Goal: Task Accomplishment & Management: Use online tool/utility

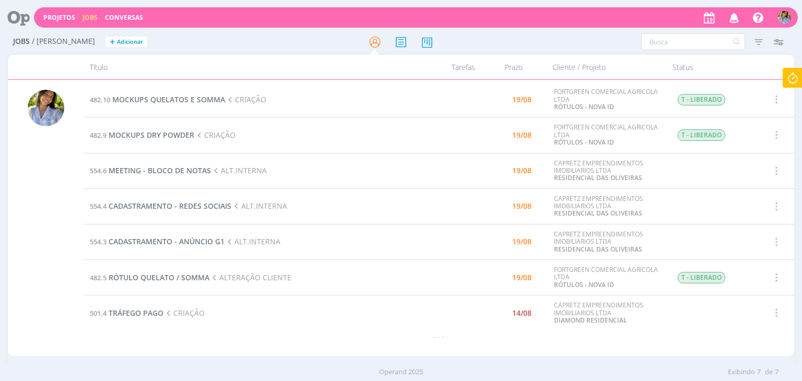
click at [407, 346] on div "482.10 MOCKUPS QUELATOS E SOMMA CRIAÇÃO 19/08 FORTGREEN COMERCIAL AGRICOLA LTDA…" at bounding box center [439, 218] width 710 height 272
click at [794, 75] on icon at bounding box center [792, 78] width 19 height 20
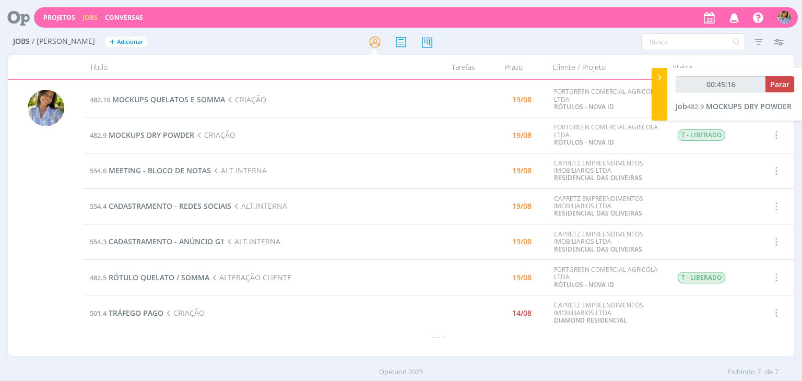
type input "00:45:17"
click at [785, 84] on span "Parar" at bounding box center [779, 84] width 19 height 10
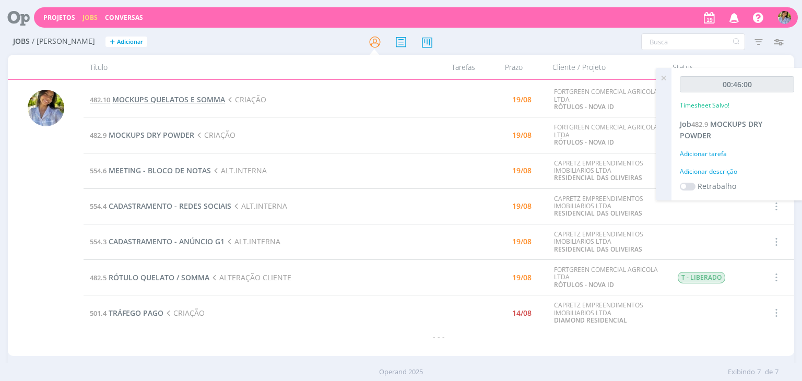
click at [168, 97] on span "MOCKUPS QUELATOS E SOMMA" at bounding box center [168, 99] width 113 height 10
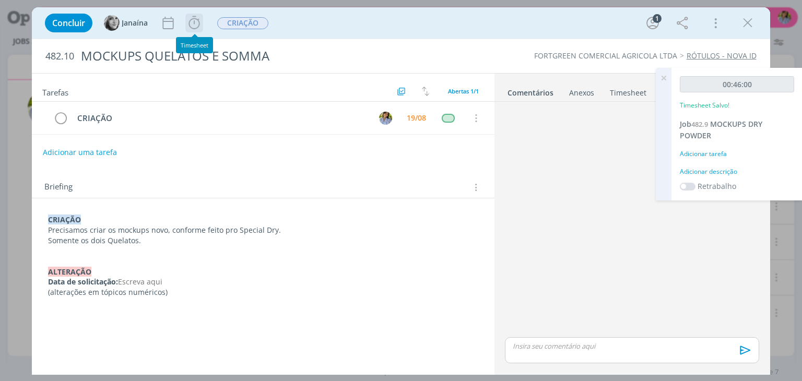
click at [194, 28] on icon "dialog" at bounding box center [194, 23] width 16 height 16
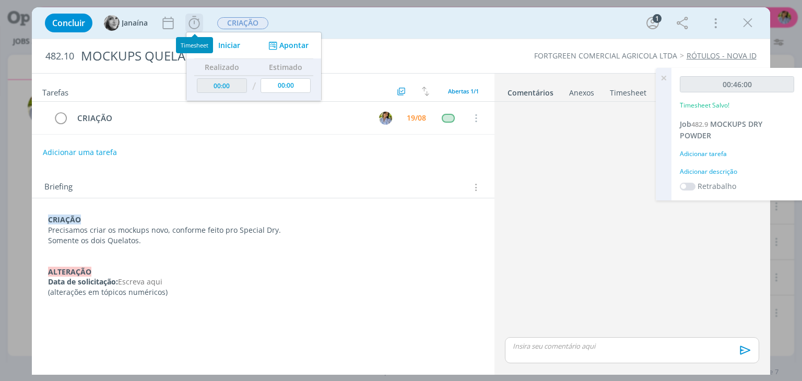
click at [230, 46] on span "Iniciar" at bounding box center [229, 45] width 22 height 7
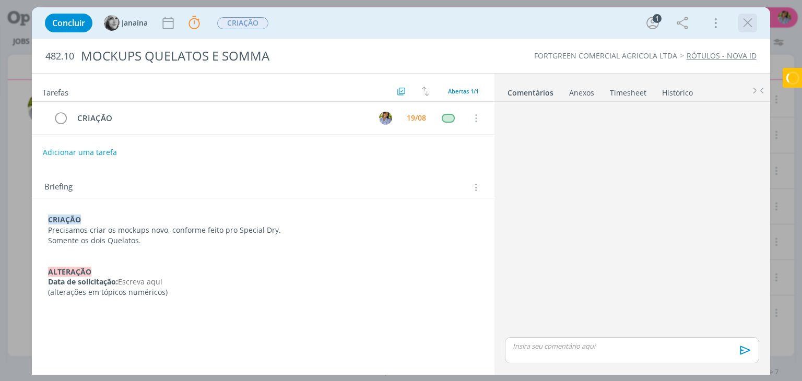
click at [750, 17] on icon "dialog" at bounding box center [748, 23] width 16 height 16
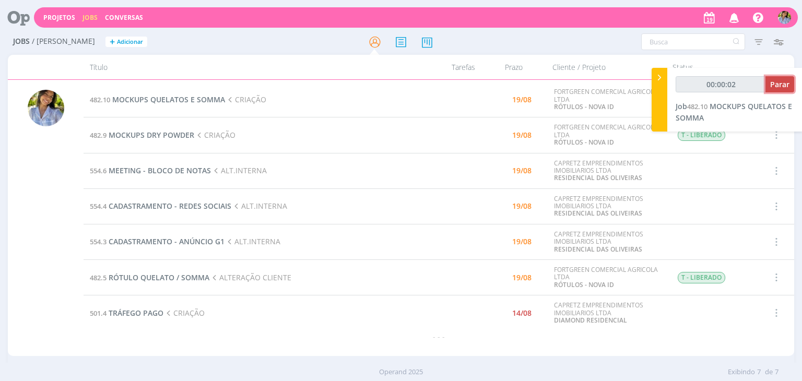
click at [776, 87] on span "Parar" at bounding box center [779, 84] width 19 height 10
type input "00:01:00"
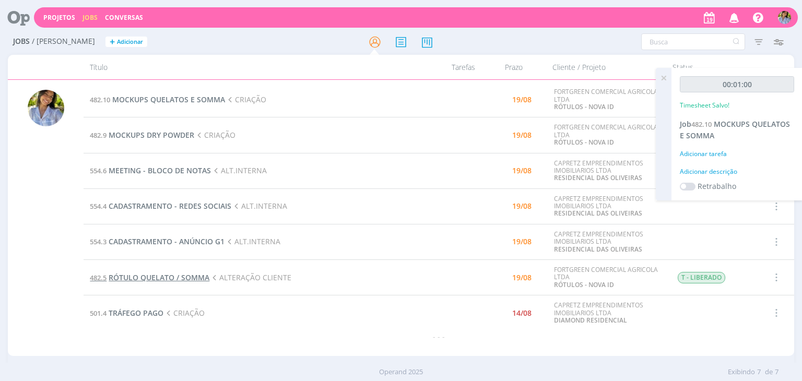
click at [180, 276] on span "RÓTULO QUELATO / SOMMA" at bounding box center [159, 277] width 101 height 10
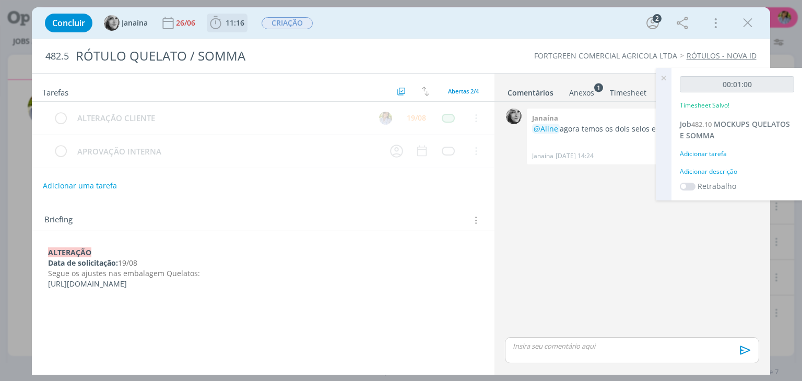
click at [225, 25] on b "11:16" at bounding box center [234, 22] width 23 height 7
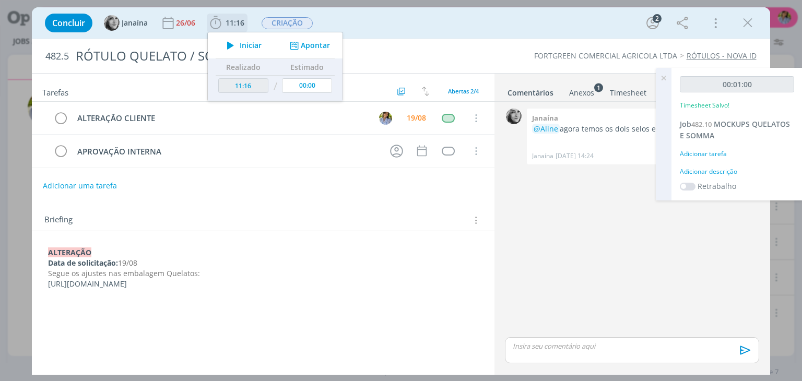
click at [248, 46] on span "Iniciar" at bounding box center [251, 45] width 22 height 7
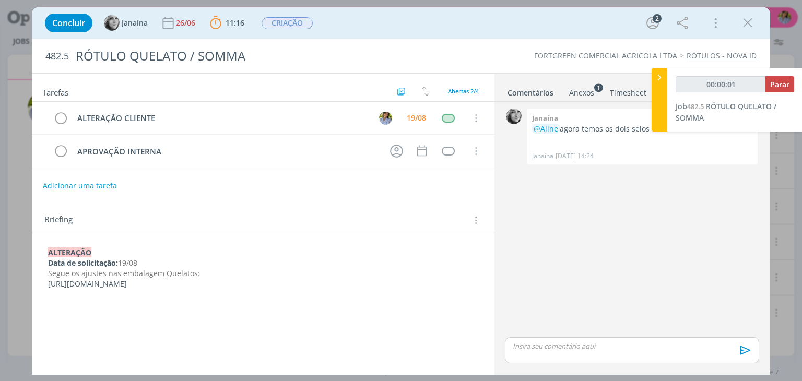
drag, startPoint x: 125, startPoint y: 280, endPoint x: 370, endPoint y: 282, distance: 244.8
click at [370, 282] on div "﻿ALTERAÇÃO Data de solicitação: 19/08 Segue os ajustes nas embalagem Quelatos: …" at bounding box center [262, 268] width 445 height 49
copy span "[URL][DOMAIN_NAME]"
click at [770, 87] on span "Parar" at bounding box center [779, 84] width 19 height 10
click at [745, 22] on icon "dialog" at bounding box center [748, 23] width 16 height 16
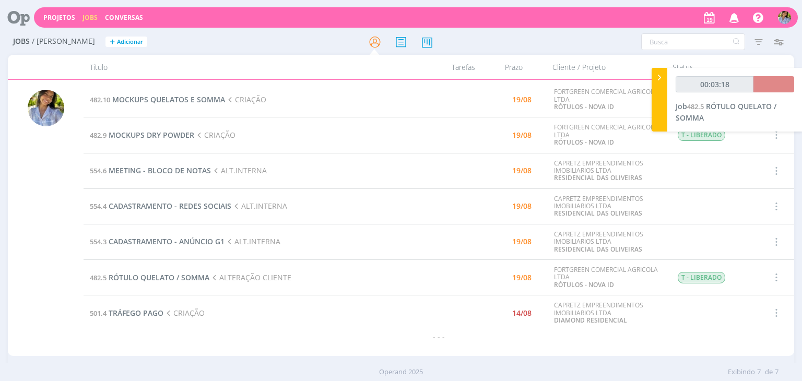
type input "00:04:00"
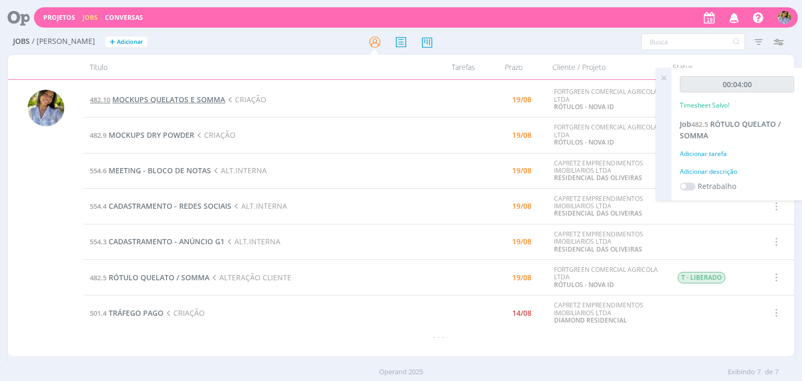
click at [181, 99] on span "MOCKUPS QUELATOS E SOMMA" at bounding box center [168, 99] width 113 height 10
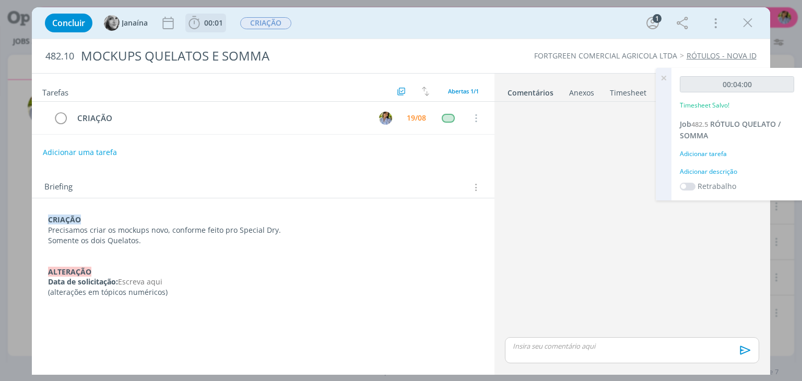
click at [211, 24] on span "00:01" at bounding box center [213, 23] width 19 height 10
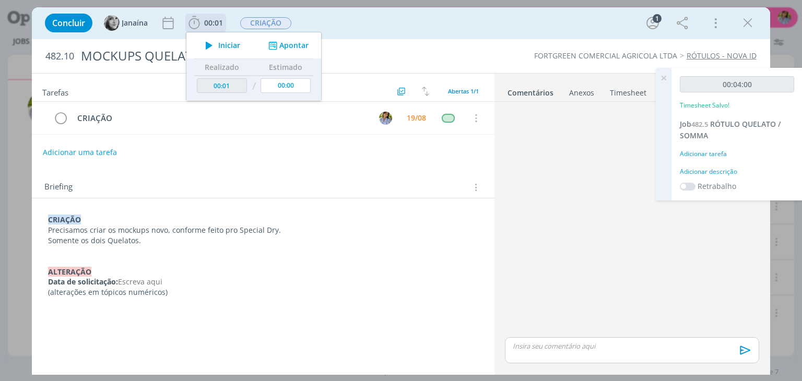
click at [232, 46] on span "Iniciar" at bounding box center [229, 45] width 22 height 7
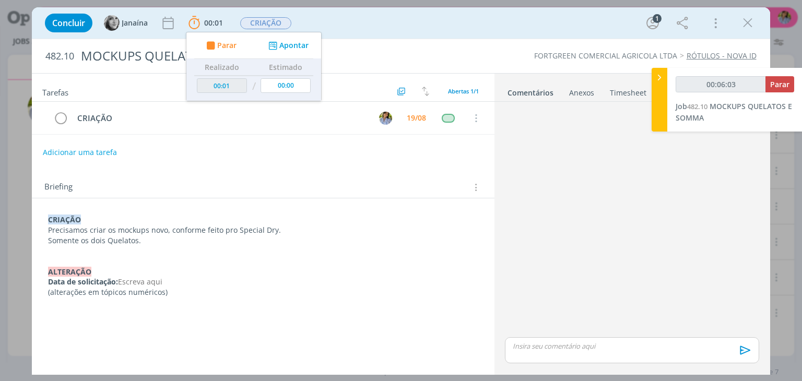
click at [752, 25] on icon "dialog" at bounding box center [748, 23] width 16 height 16
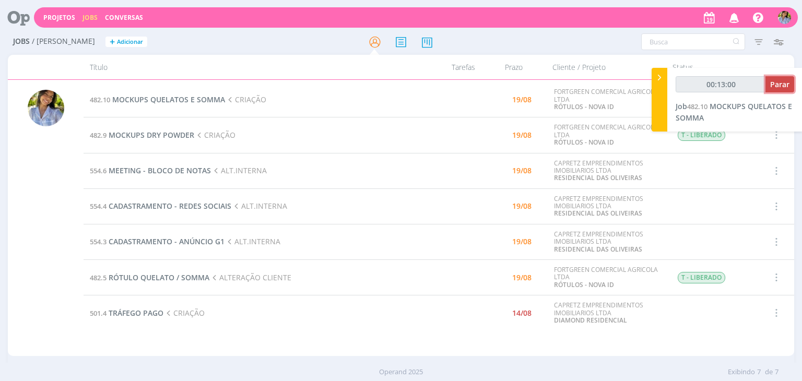
click at [782, 86] on span "Parar" at bounding box center [779, 84] width 19 height 10
type input "00:14:00"
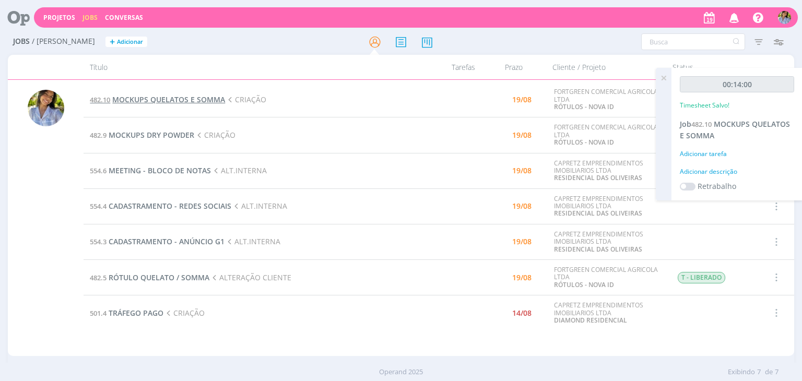
click at [153, 99] on span "MOCKUPS QUELATOS E SOMMA" at bounding box center [168, 99] width 113 height 10
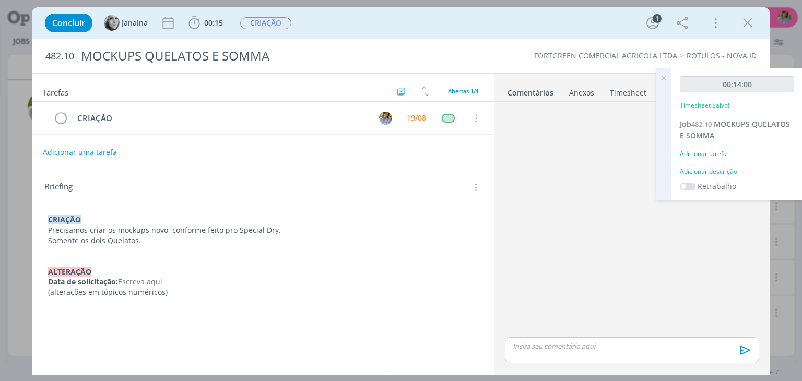
drag, startPoint x: 741, startPoint y: 18, endPoint x: 584, endPoint y: 20, distance: 157.1
click at [741, 19] on icon "dialog" at bounding box center [748, 23] width 16 height 16
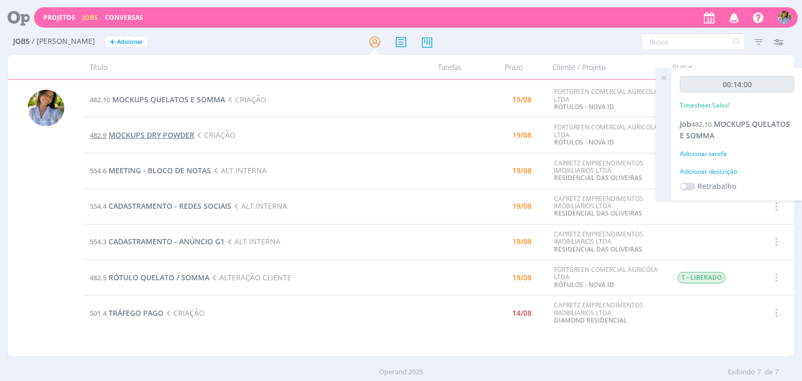
click at [175, 136] on span "MOCKUPS DRY POWDER" at bounding box center [152, 135] width 86 height 10
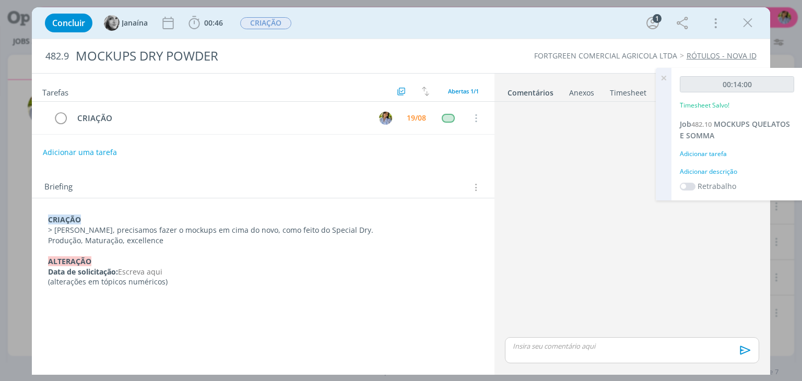
click at [587, 350] on p "dialog" at bounding box center [631, 345] width 237 height 9
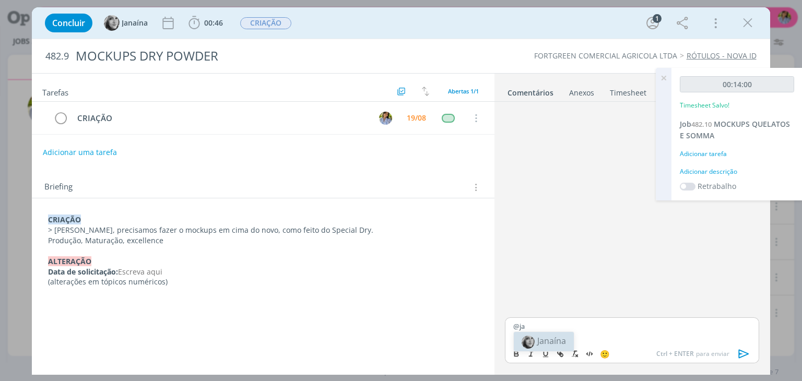
click at [559, 342] on span "Janaína" at bounding box center [551, 340] width 29 height 11
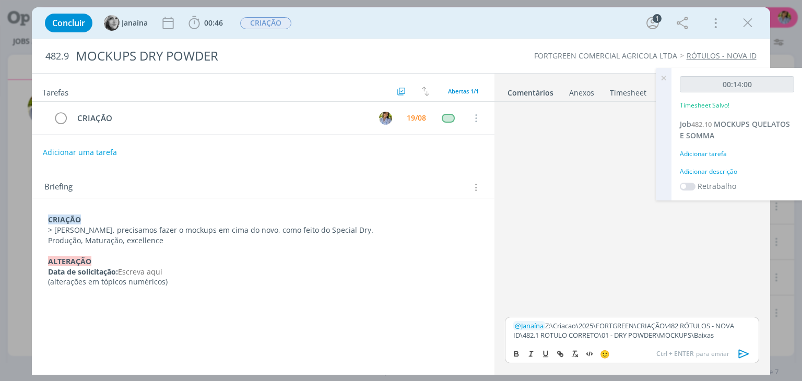
click at [740, 357] on icon "dialog" at bounding box center [743, 354] width 10 height 9
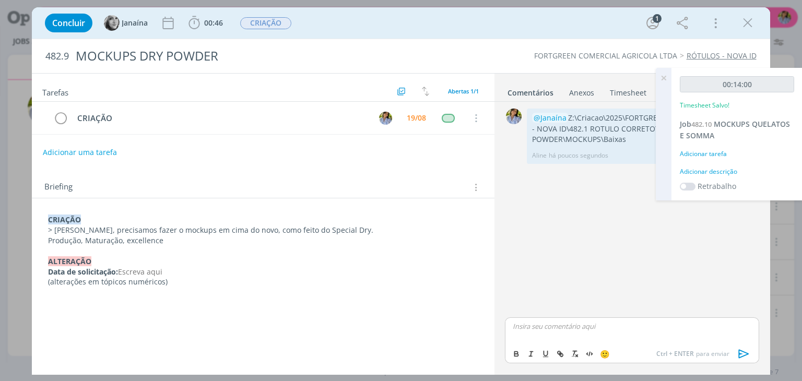
click at [664, 75] on icon at bounding box center [663, 78] width 19 height 20
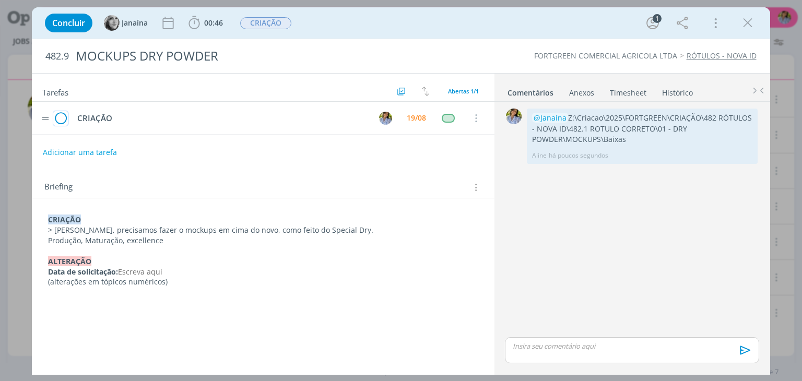
click at [61, 114] on icon "dialog" at bounding box center [60, 119] width 15 height 16
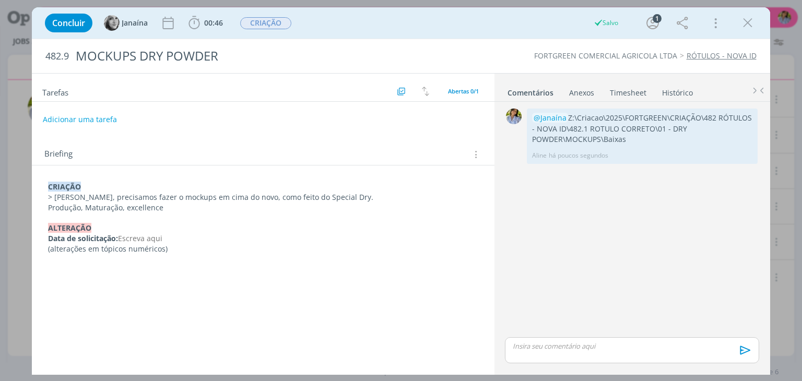
click at [746, 23] on icon "dialog" at bounding box center [748, 23] width 16 height 16
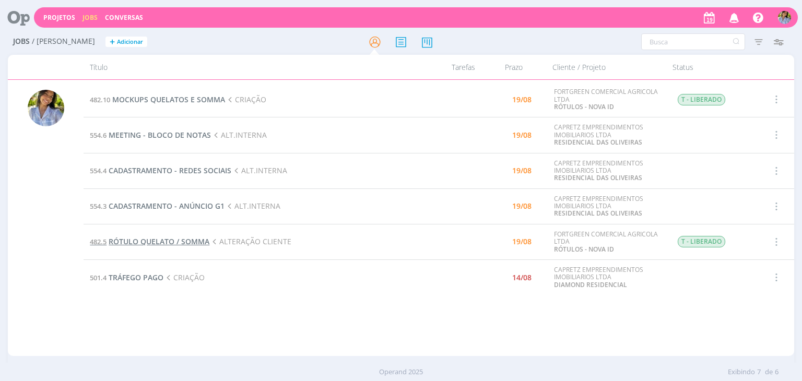
click at [190, 241] on span "RÓTULO QUELATO / SOMMA" at bounding box center [159, 241] width 101 height 10
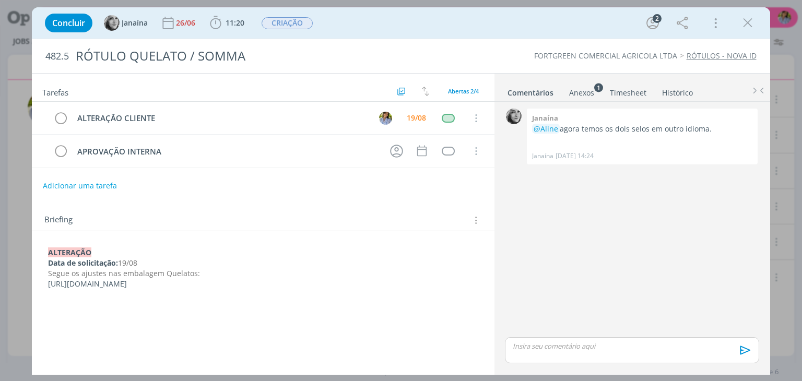
click at [528, 342] on p "dialog" at bounding box center [631, 345] width 237 height 9
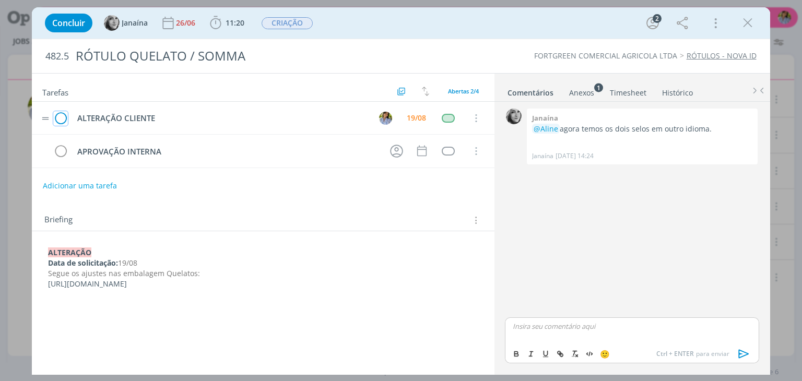
click at [61, 120] on icon "dialog" at bounding box center [60, 119] width 15 height 16
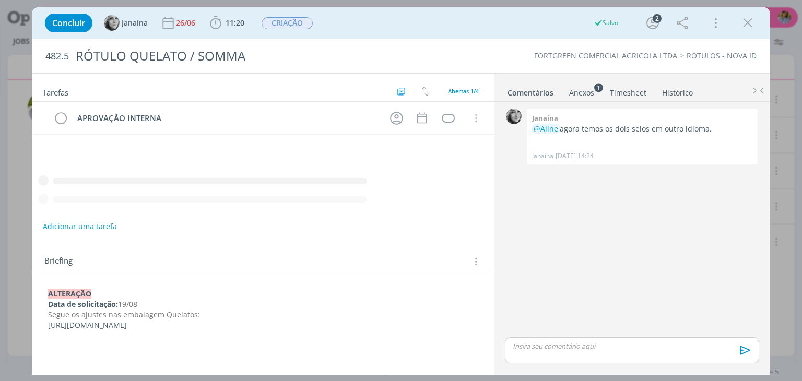
drag, startPoint x: 745, startPoint y: 22, endPoint x: 643, endPoint y: 78, distance: 116.5
click at [745, 23] on icon "dialog" at bounding box center [748, 23] width 16 height 16
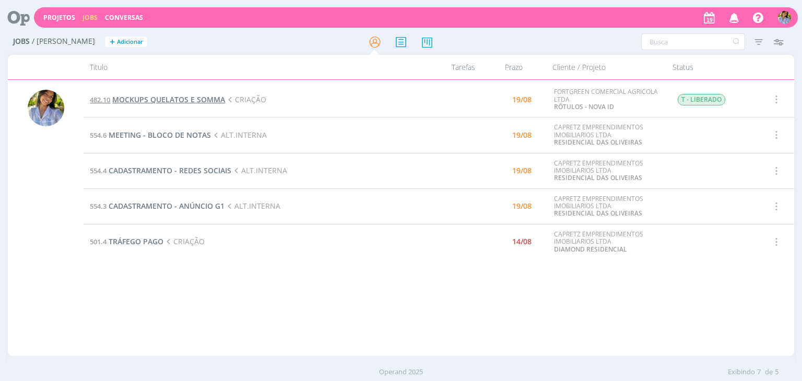
click at [151, 101] on span "MOCKUPS QUELATOS E SOMMA" at bounding box center [168, 99] width 113 height 10
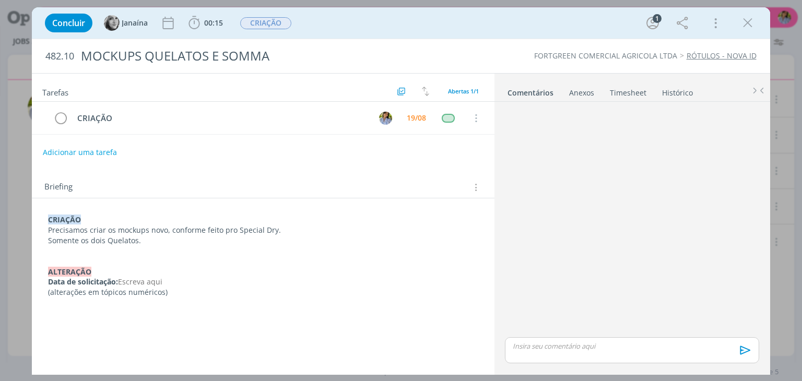
click at [525, 344] on p "dialog" at bounding box center [631, 345] width 237 height 9
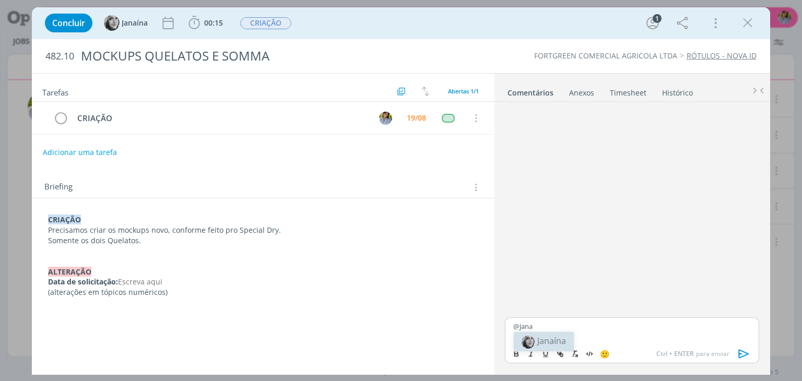
click at [564, 342] on span "Janaína" at bounding box center [551, 340] width 29 height 11
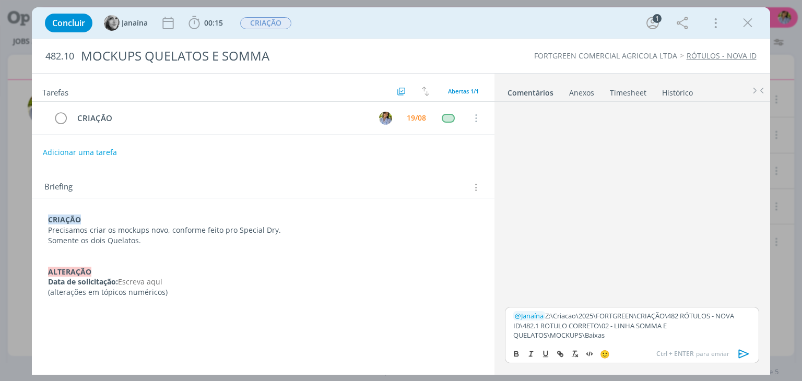
click at [742, 353] on icon "dialog" at bounding box center [744, 354] width 16 height 16
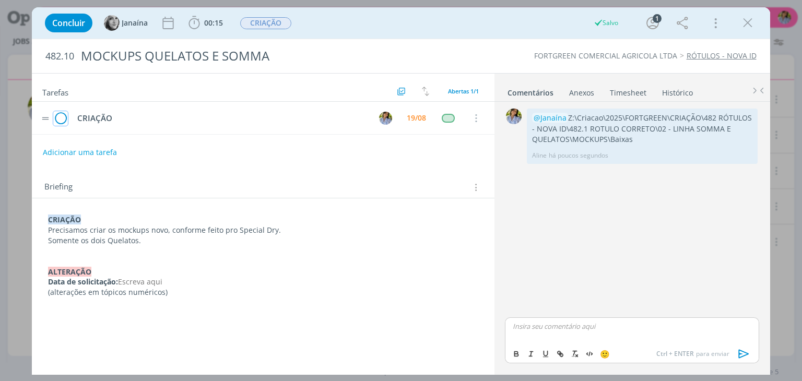
click at [62, 118] on icon "dialog" at bounding box center [60, 119] width 15 height 16
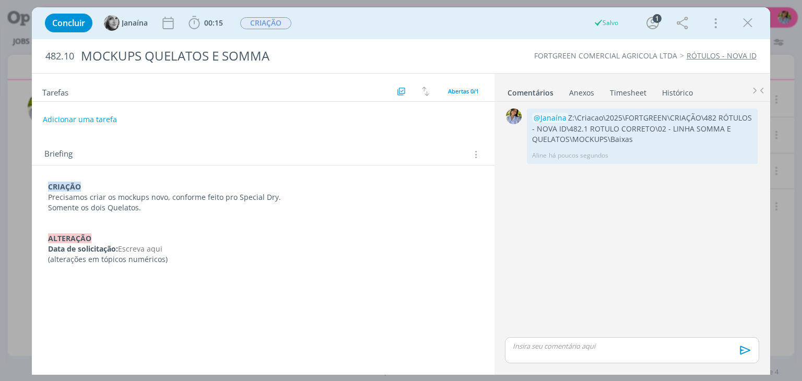
click at [746, 27] on icon "dialog" at bounding box center [748, 23] width 16 height 16
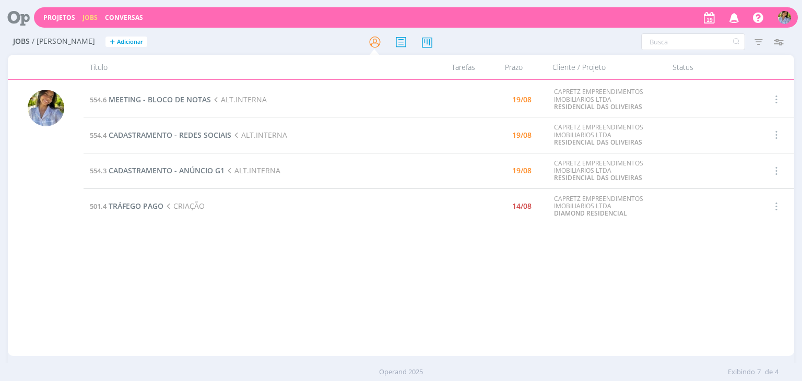
click at [328, 233] on div "554.6 MEETING - BLOCO DE NOTAS ALT.INTERNA 19/08 CAPRETZ EMPREENDIMENTOS IMOBIL…" at bounding box center [439, 218] width 710 height 272
click at [236, 251] on div "554.6 MEETING - BLOCO DE NOTAS ALT.INTERNA 19/08 CAPRETZ EMPREENDIMENTOS IMOBIL…" at bounding box center [439, 218] width 710 height 272
click at [246, 230] on div "554.6 MEETING - BLOCO DE NOTAS ALT.INTERNA 19/08 CAPRETZ EMPREENDIMENTOS IMOBIL…" at bounding box center [439, 218] width 710 height 272
click at [158, 205] on span "TRÁFEGO PAGO" at bounding box center [136, 206] width 55 height 10
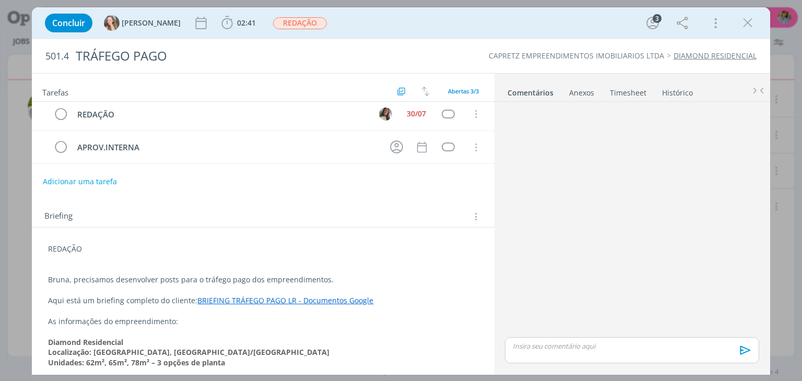
scroll to position [72, 0]
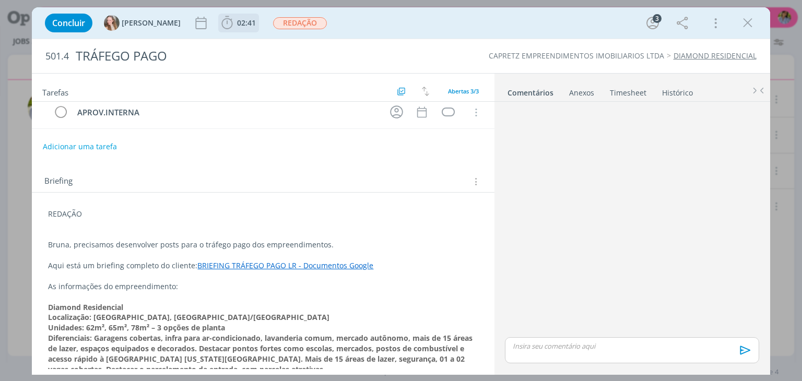
click at [237, 21] on span "02:41" at bounding box center [246, 23] width 19 height 10
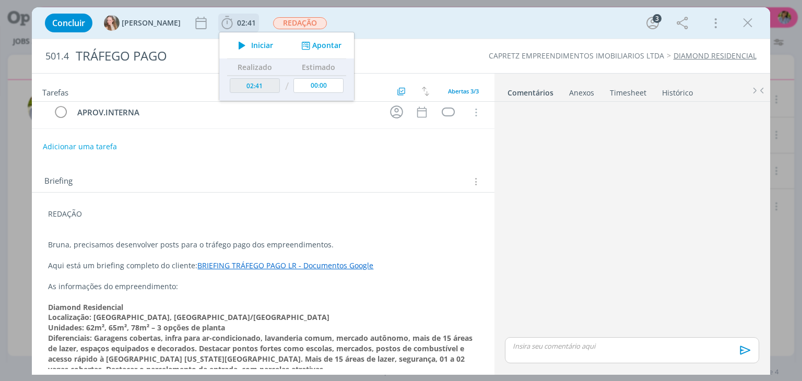
click at [251, 48] on span "Iniciar" at bounding box center [262, 45] width 22 height 7
click at [748, 21] on icon "dialog" at bounding box center [748, 23] width 16 height 16
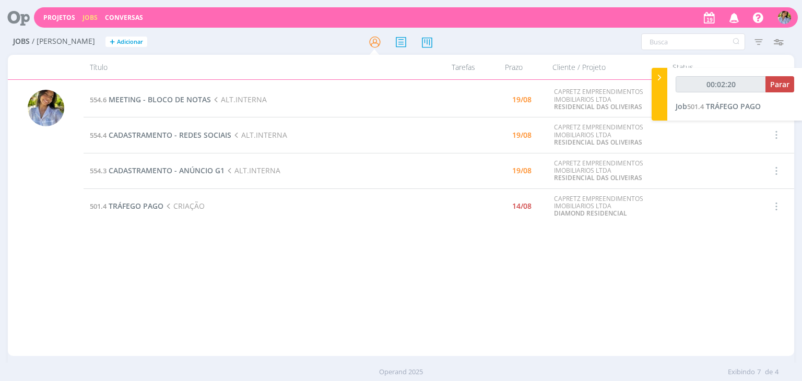
type input "00:02:21"
